Goal: Task Accomplishment & Management: Use online tool/utility

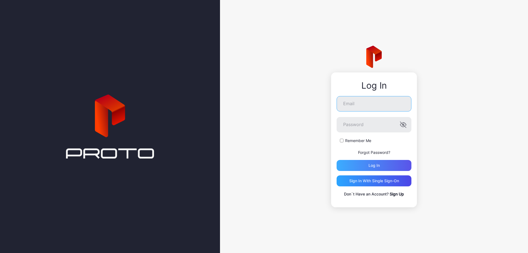
type input "**********"
click at [387, 167] on div "Log in" at bounding box center [374, 165] width 75 height 11
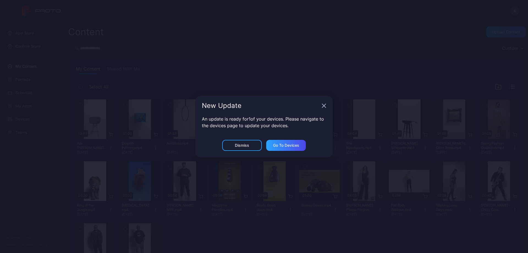
click at [326, 104] on icon "button" at bounding box center [325, 106] width 4 height 4
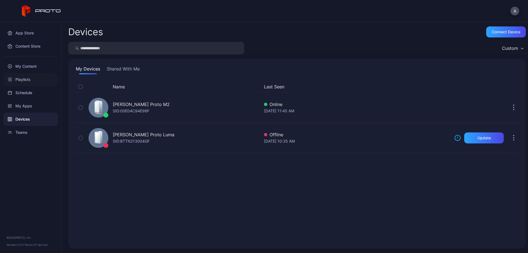
click at [24, 78] on div "Playlists" at bounding box center [30, 79] width 55 height 13
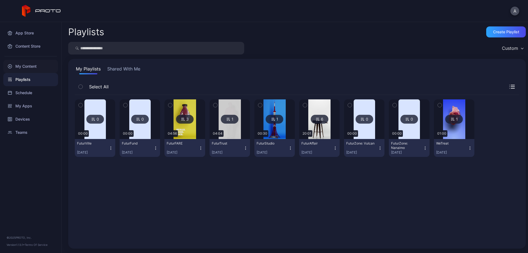
click at [33, 67] on div "My Content" at bounding box center [30, 66] width 55 height 13
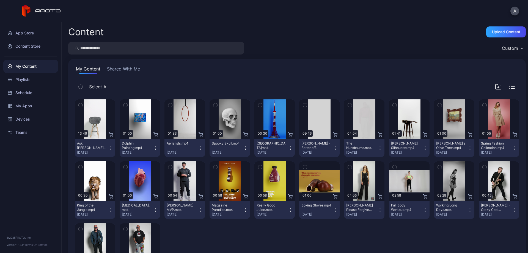
click at [152, 49] on input "search" at bounding box center [156, 48] width 176 height 13
click at [92, 49] on input "search" at bounding box center [156, 48] width 176 height 13
click at [26, 68] on div "My Content" at bounding box center [30, 66] width 55 height 13
click at [94, 49] on input "search" at bounding box center [156, 48] width 176 height 13
type input "*****"
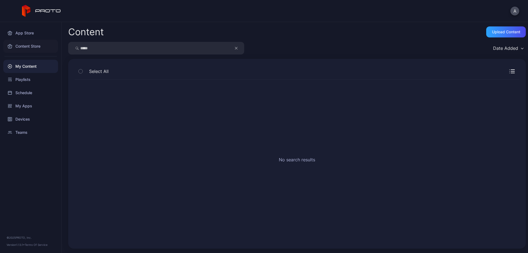
click at [27, 45] on div "Content Store" at bounding box center [30, 46] width 55 height 13
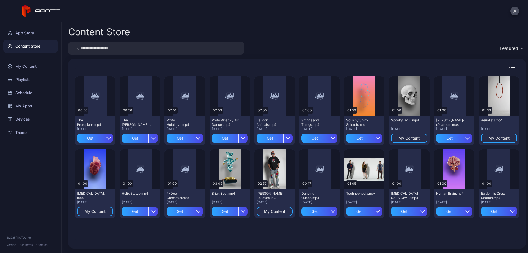
click at [137, 46] on input "search" at bounding box center [156, 48] width 176 height 13
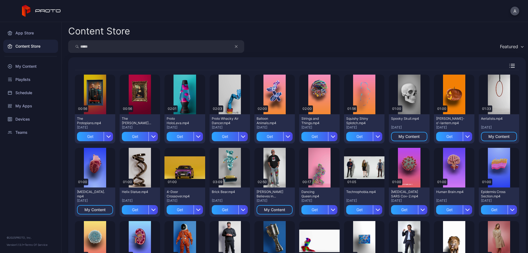
type input "*****"
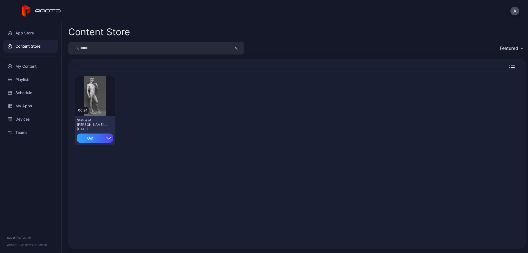
drag, startPoint x: 109, startPoint y: 50, endPoint x: 80, endPoint y: 47, distance: 29.1
click at [80, 47] on input "*****" at bounding box center [156, 48] width 176 height 13
click at [21, 80] on div "Playlists" at bounding box center [30, 79] width 55 height 13
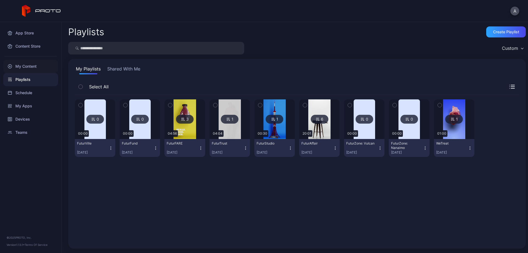
click at [32, 64] on div "My Content" at bounding box center [30, 66] width 55 height 13
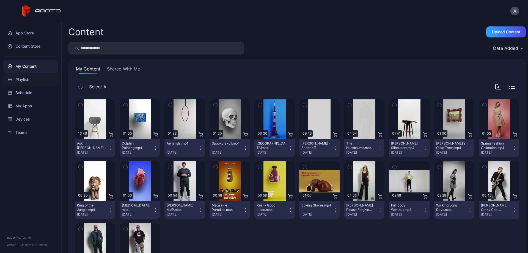
click at [23, 79] on div "Playlists" at bounding box center [30, 79] width 55 height 13
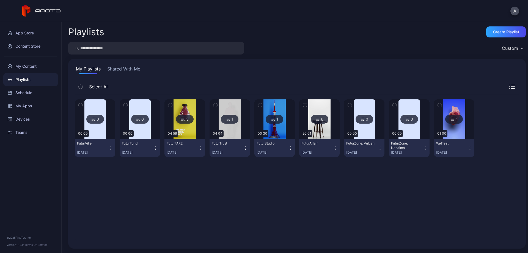
click at [126, 42] on div "Playlists Create Playlist Custom My Playlists Shared With Me Select All 0 00:00…" at bounding box center [295, 137] width 467 height 231
click at [120, 45] on input "search" at bounding box center [156, 48] width 176 height 13
click at [21, 104] on div "My Apps" at bounding box center [30, 105] width 55 height 13
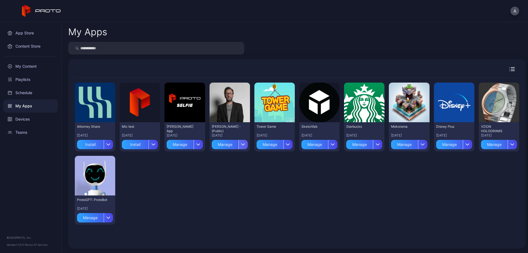
click at [239, 143] on div "button" at bounding box center [243, 144] width 9 height 9
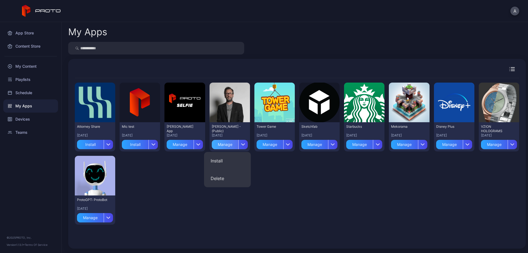
click at [222, 144] on div "Manage" at bounding box center [225, 144] width 27 height 9
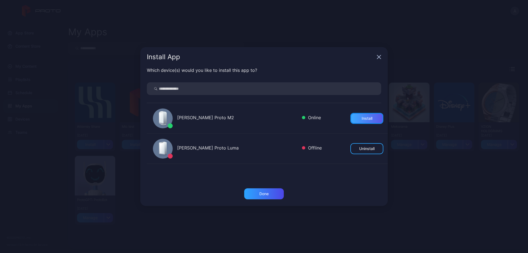
click at [362, 116] on div "Install" at bounding box center [367, 118] width 11 height 4
click at [275, 193] on div "Done" at bounding box center [264, 193] width 40 height 11
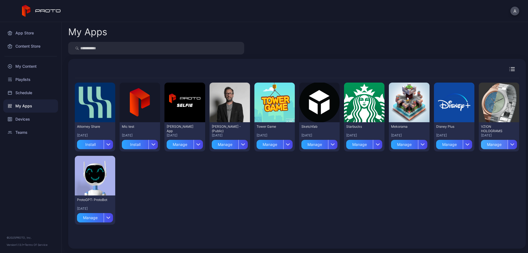
click at [489, 143] on div "Manage" at bounding box center [494, 144] width 27 height 9
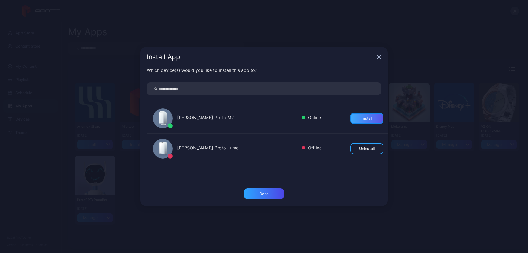
click at [369, 115] on div "Install" at bounding box center [367, 118] width 33 height 11
click at [264, 192] on div "Done" at bounding box center [264, 194] width 9 height 4
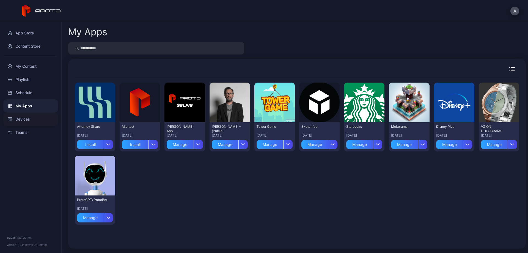
click at [7, 125] on div "Devices" at bounding box center [30, 119] width 55 height 13
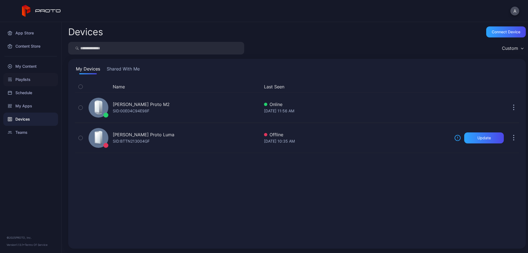
click at [25, 75] on div "Playlists" at bounding box center [30, 79] width 55 height 13
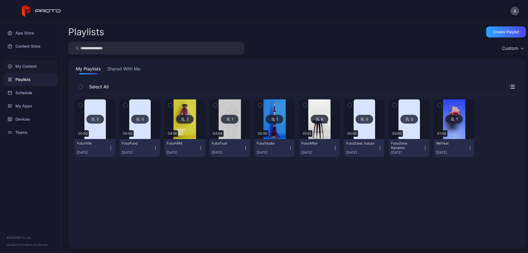
click at [23, 64] on div "My Content" at bounding box center [30, 66] width 55 height 13
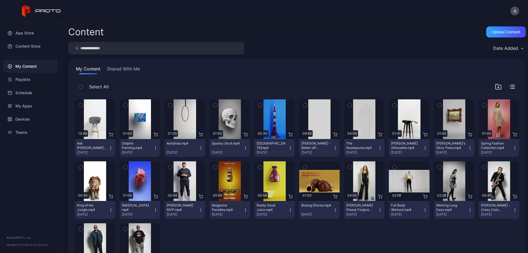
click at [123, 45] on input "search" at bounding box center [156, 48] width 176 height 13
type input "***"
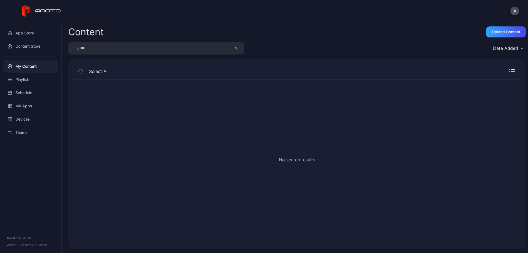
drag, startPoint x: 106, startPoint y: 49, endPoint x: 75, endPoint y: 47, distance: 30.9
click at [75, 47] on div "***" at bounding box center [156, 48] width 176 height 13
click at [27, 78] on div "Playlists" at bounding box center [30, 79] width 55 height 13
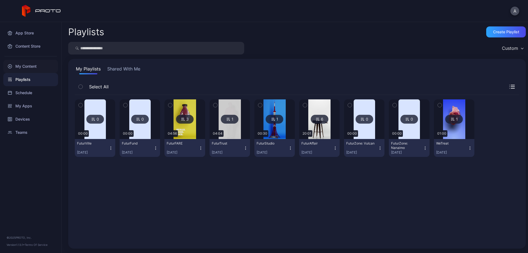
click at [32, 66] on div "My Content" at bounding box center [30, 66] width 55 height 13
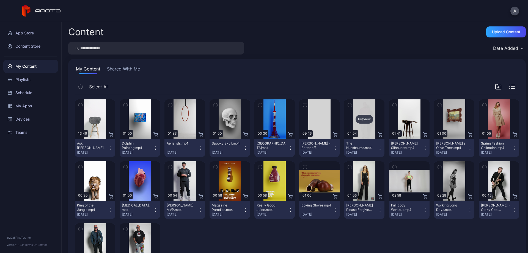
click at [353, 126] on div "Preview" at bounding box center [364, 119] width 40 height 40
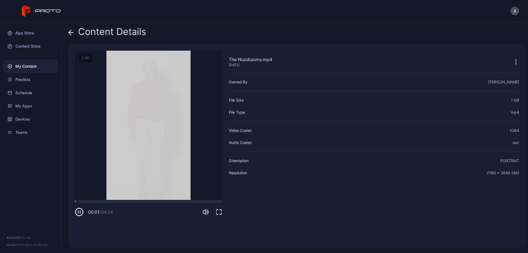
click at [516, 60] on icon "button" at bounding box center [516, 60] width 1 height 1
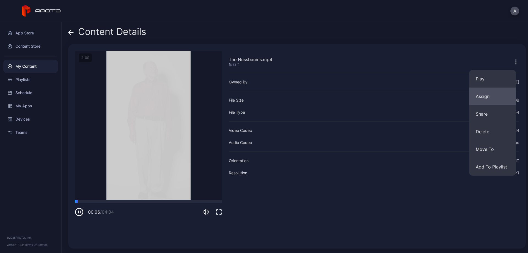
click at [492, 94] on button "Assign" at bounding box center [493, 97] width 47 height 18
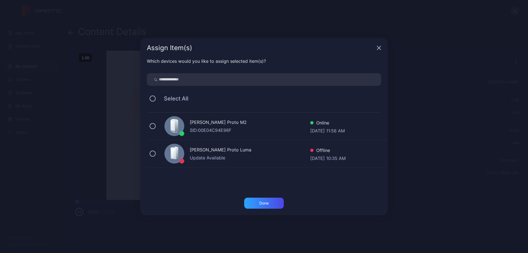
click at [252, 127] on div "SID: 00E04C94E98F" at bounding box center [250, 130] width 121 height 7
click at [267, 204] on div "Done" at bounding box center [264, 203] width 9 height 4
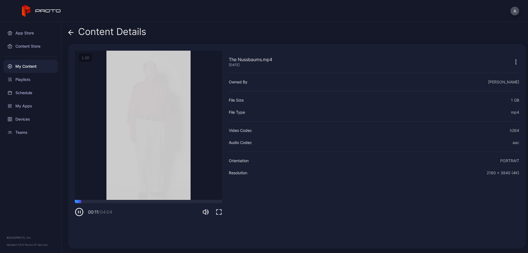
drag, startPoint x: 72, startPoint y: 30, endPoint x: 75, endPoint y: 30, distance: 3.6
click at [75, 30] on div "Content Details" at bounding box center [107, 32] width 78 height 13
